Goal: Go to known website: Access a specific website the user already knows

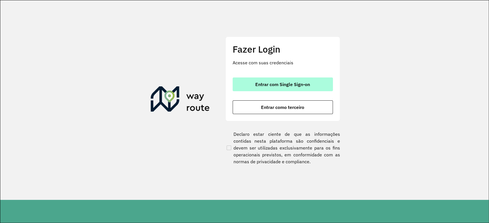
click at [244, 82] on button "Entrar com Single Sign-on" at bounding box center [283, 85] width 100 height 14
